Goal: Check status

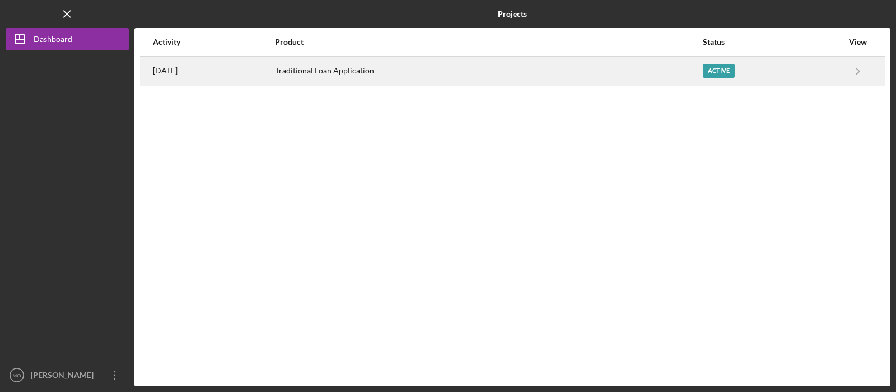
click at [720, 72] on div "Active" at bounding box center [719, 71] width 32 height 14
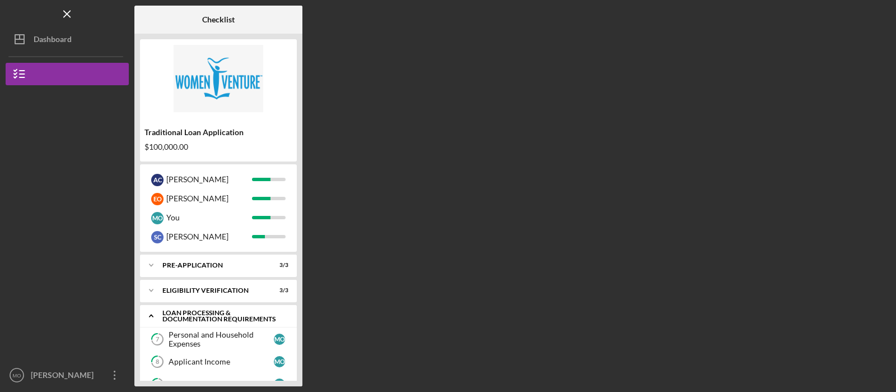
scroll to position [68, 0]
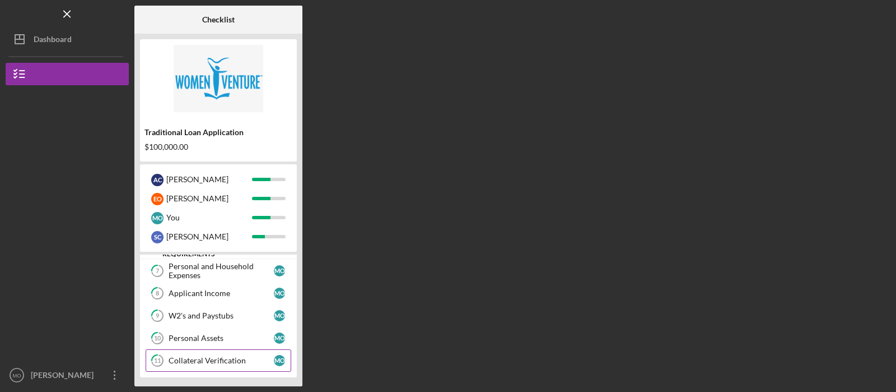
click at [241, 357] on div "Collateral Verification" at bounding box center [221, 360] width 105 height 9
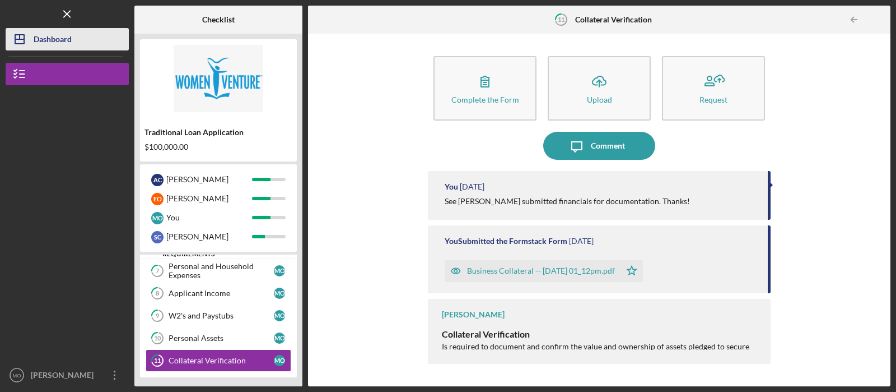
click at [77, 40] on button "Icon/Dashboard Dashboard" at bounding box center [67, 39] width 123 height 22
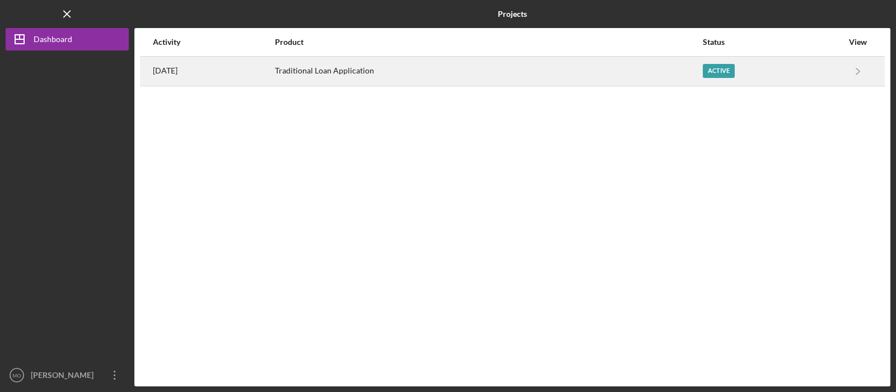
click at [724, 72] on div "Active" at bounding box center [719, 71] width 32 height 14
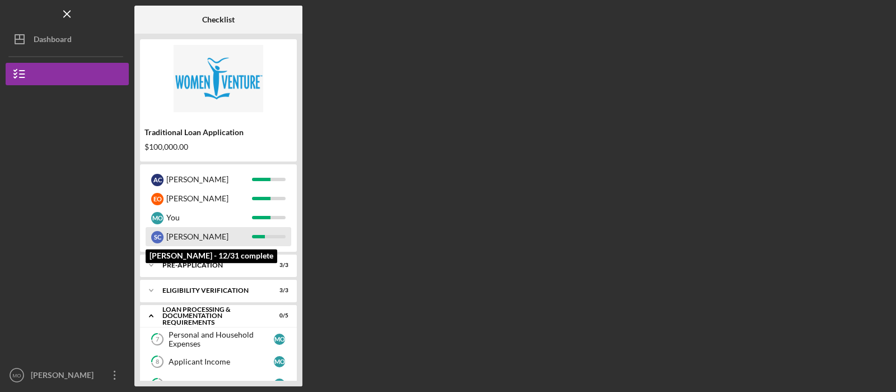
click at [250, 234] on div "[PERSON_NAME]" at bounding box center [209, 236] width 86 height 19
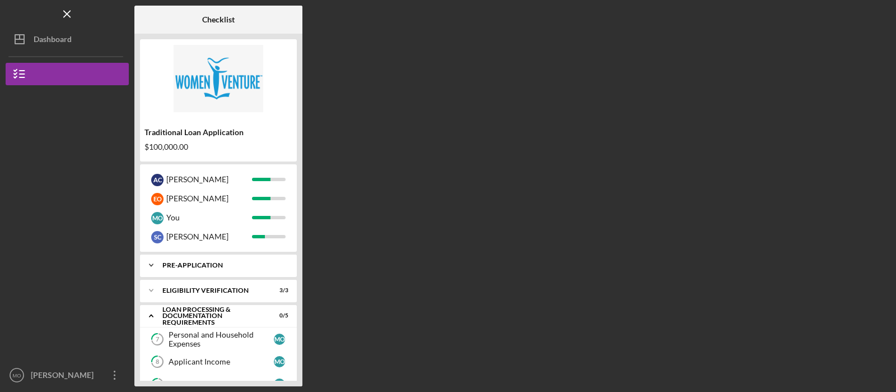
scroll to position [68, 0]
